Goal: Communication & Community: Answer question/provide support

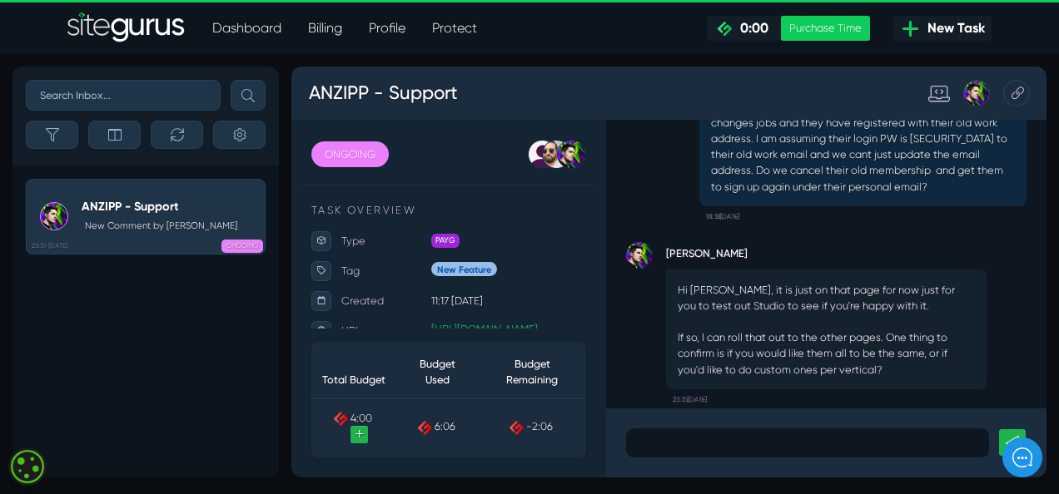
scroll to position [-232, 0]
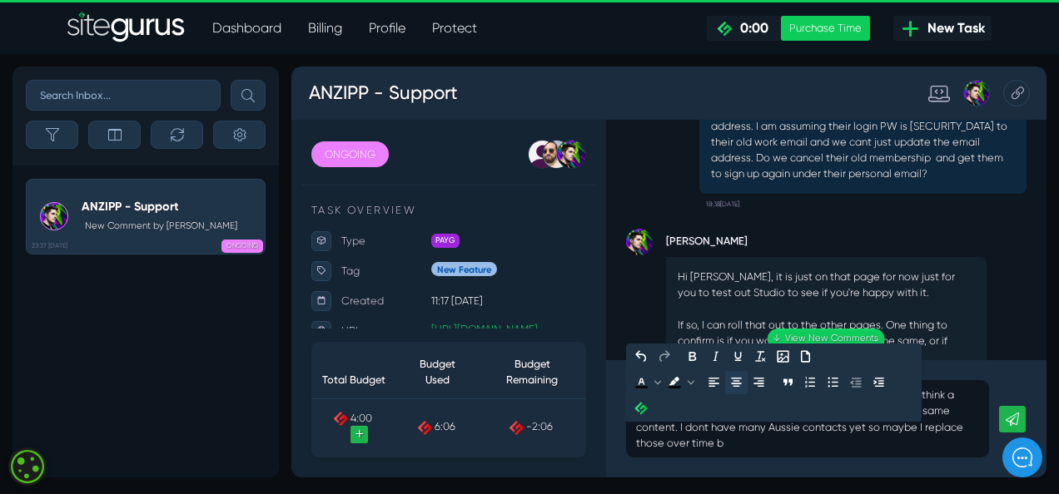
scroll to position [-292, 0]
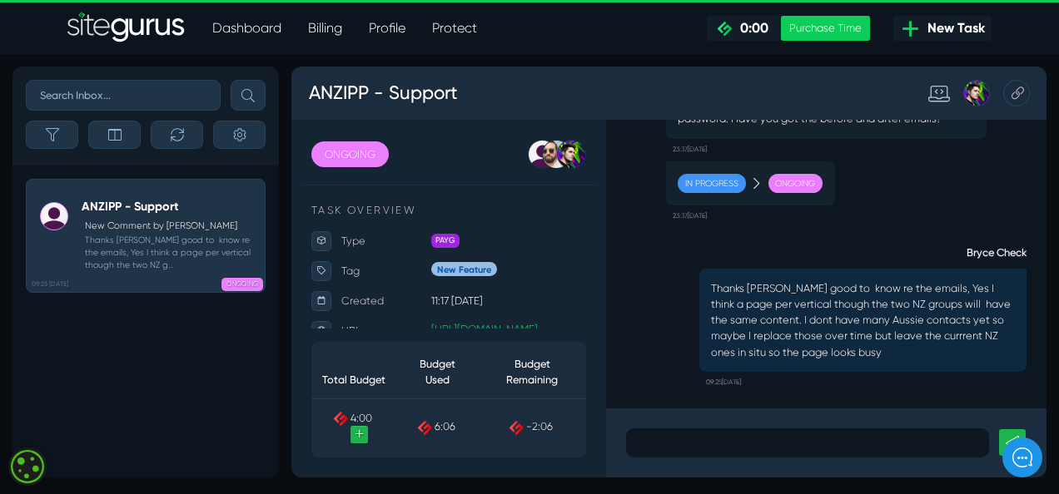
scroll to position [0, 0]
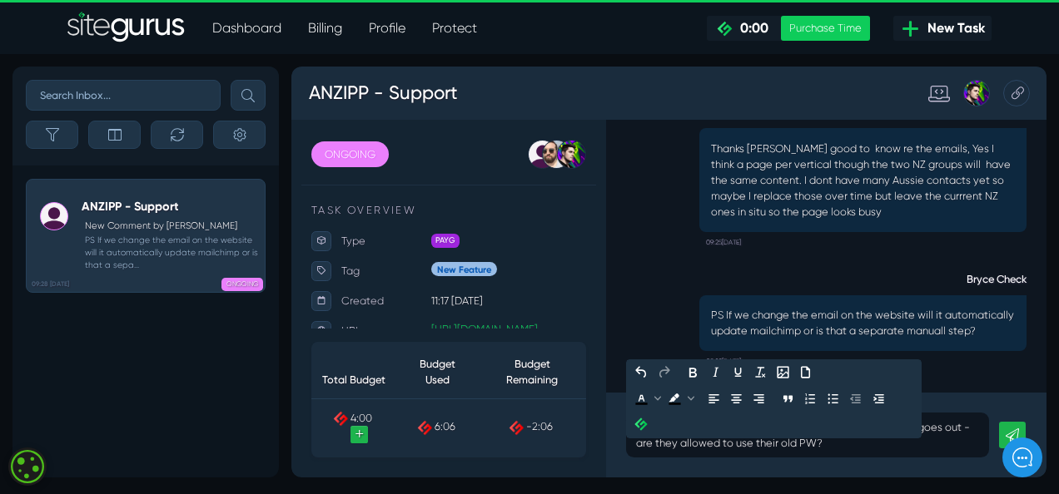
click at [1004, 438] on div at bounding box center [1022, 458] width 40 height 40
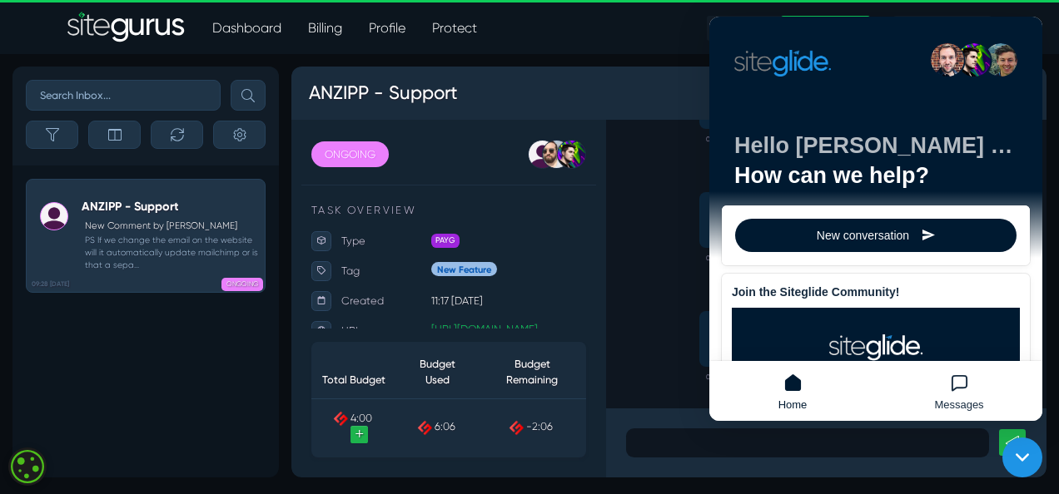
click at [733, 466] on div "Bryce Check I see that when you change their email a PW reset email goes out - …" at bounding box center [959, 394] width 500 height 149
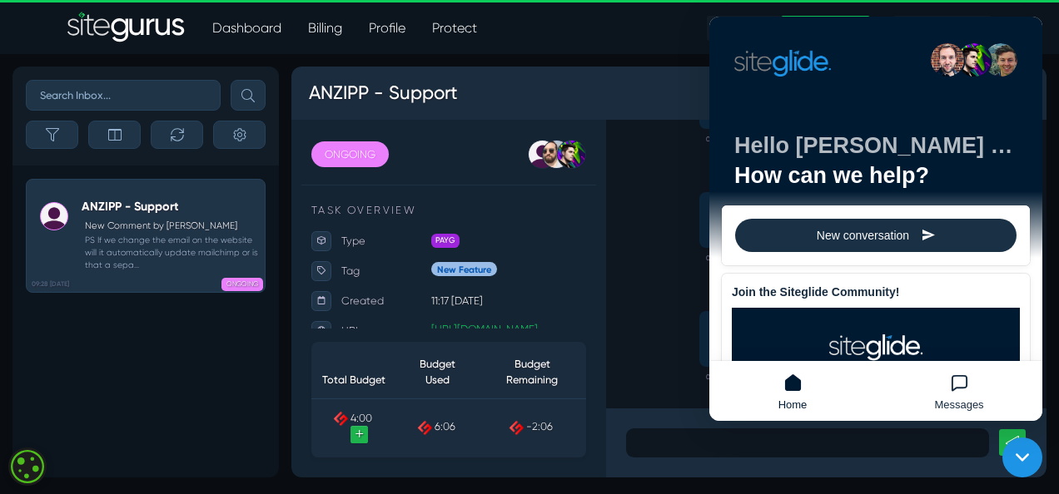
click at [884, 248] on button "New conversation" at bounding box center [875, 235] width 281 height 33
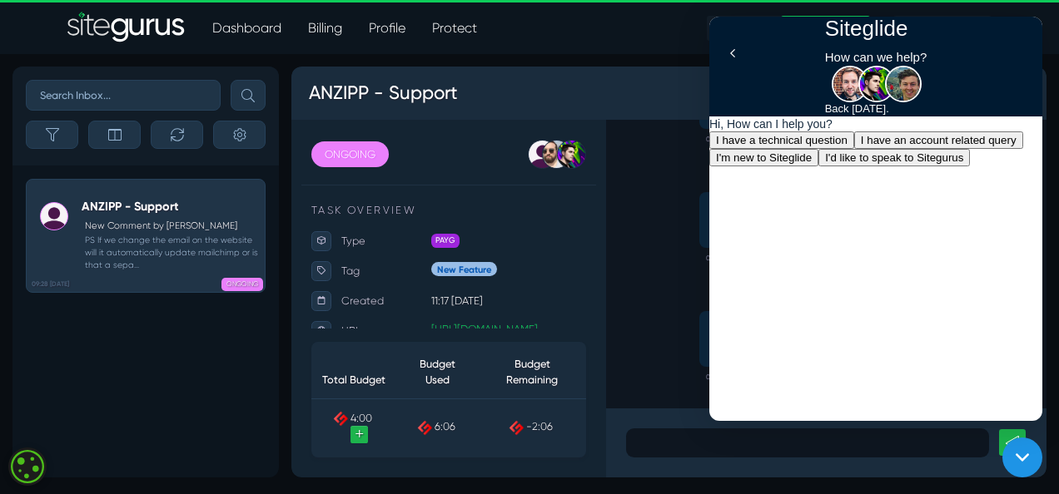
click at [773, 464] on div "Bryce Check I see that when you change their email a PW reset email goes out - …" at bounding box center [959, 394] width 500 height 149
click at [727, 57] on icon at bounding box center [732, 53] width 17 height 17
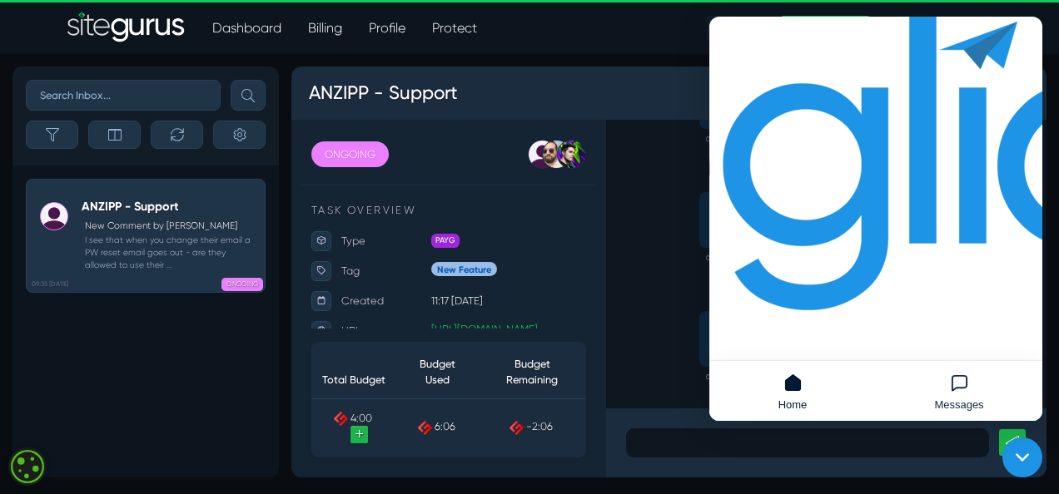
click at [881, 430] on span "New conversation" at bounding box center [863, 436] width 92 height 13
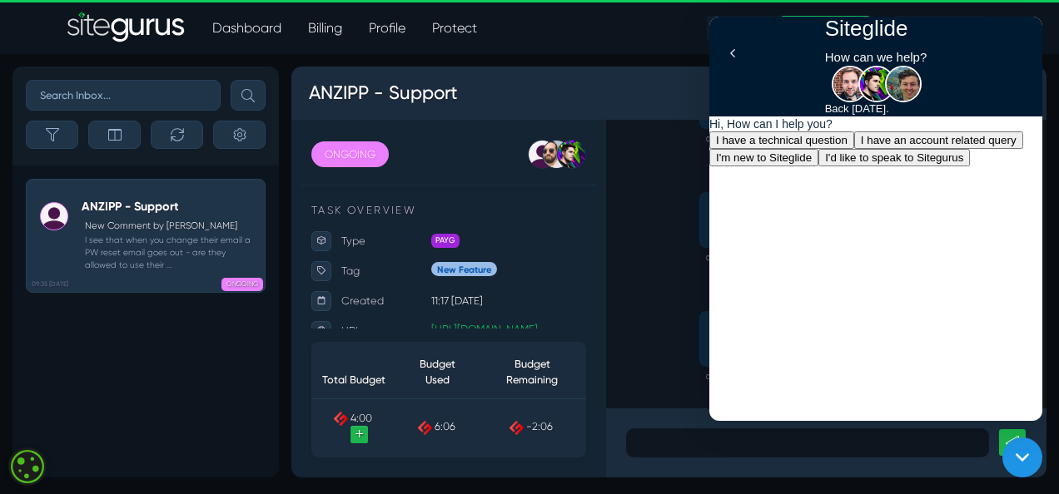
click at [858, 102] on img at bounding box center [876, 84] width 37 height 37
click at [161, 248] on small "I see that when you change their email a PW reset email goes out - are they all…" at bounding box center [170, 253] width 176 height 38
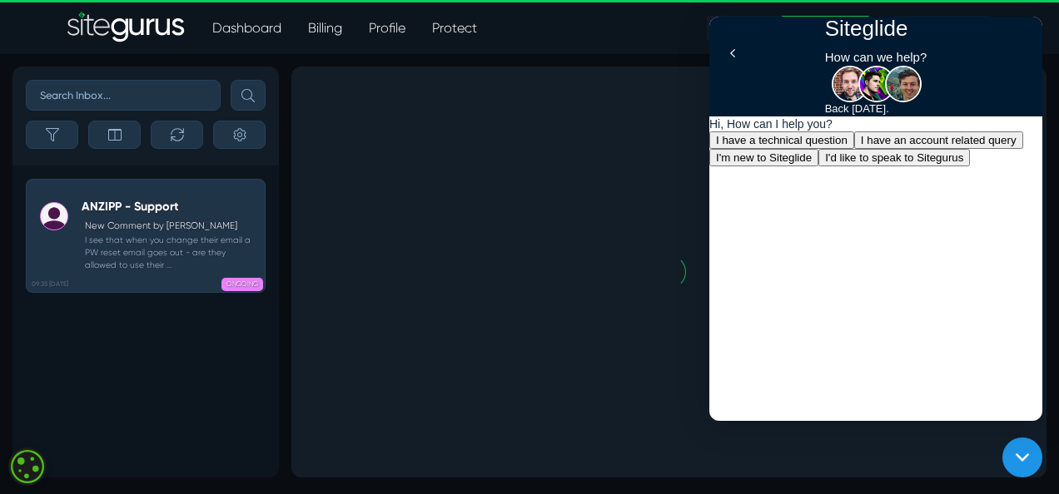
click at [167, 245] on small "I see that when you change their email a PW reset email goes out - are they all…" at bounding box center [170, 253] width 176 height 38
click at [170, 238] on small "I see that when you change their email a PW reset email goes out - are they all…" at bounding box center [170, 253] width 176 height 38
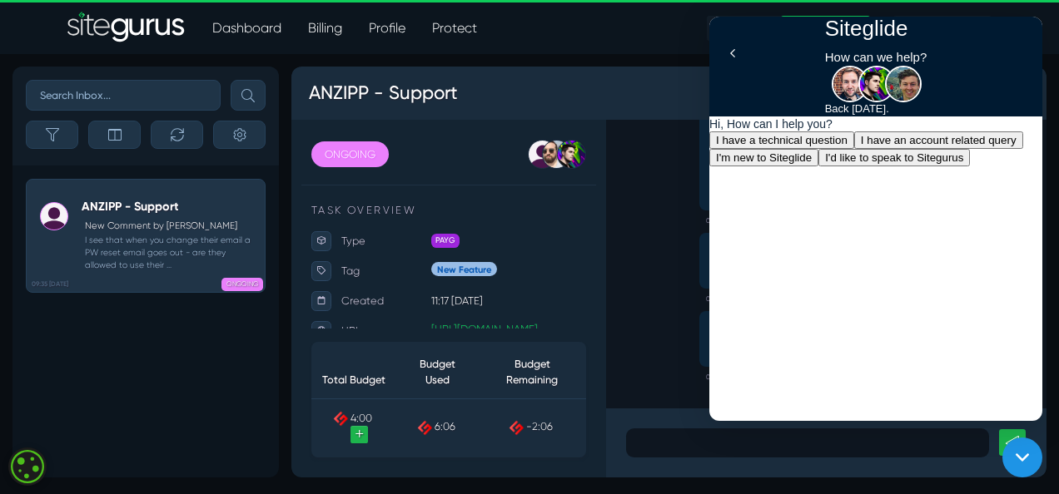
click at [623, 273] on div "PAYG" at bounding box center [562, 282] width 193 height 21
